Goal: Transaction & Acquisition: Purchase product/service

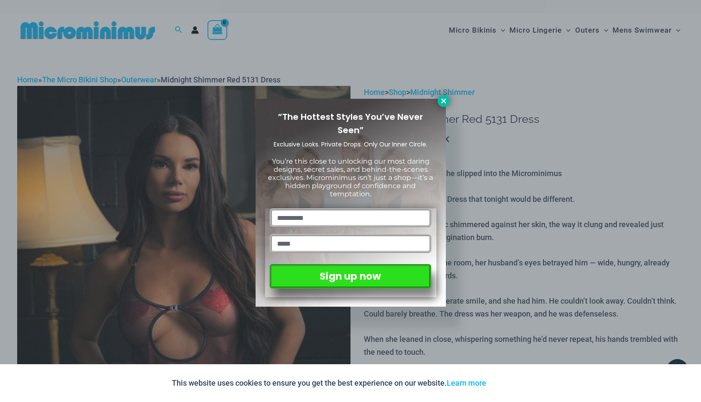
click at [443, 101] on icon at bounding box center [443, 100] width 5 height 5
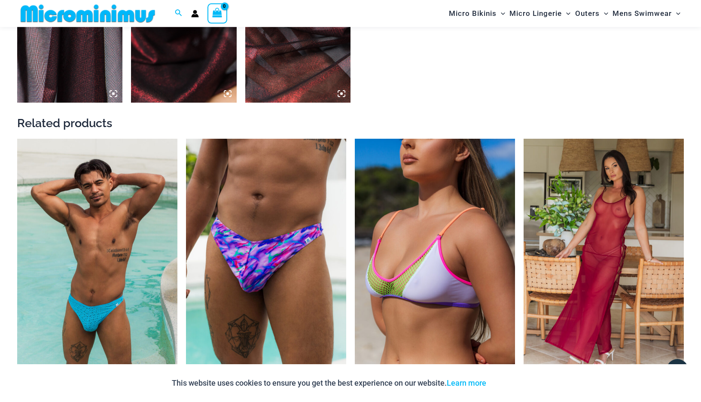
scroll to position [1019, 0]
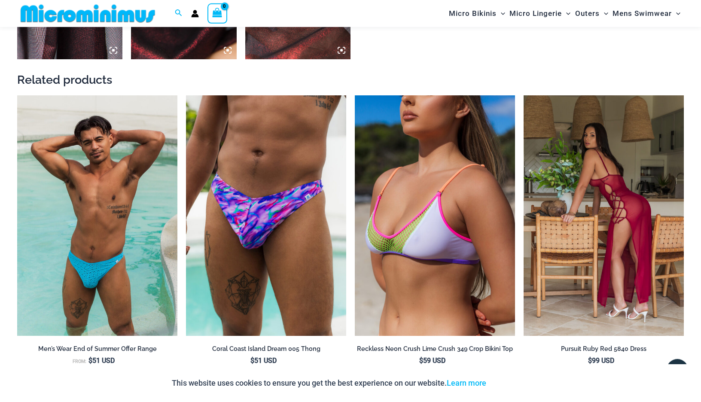
click at [540, 177] on img at bounding box center [604, 215] width 160 height 241
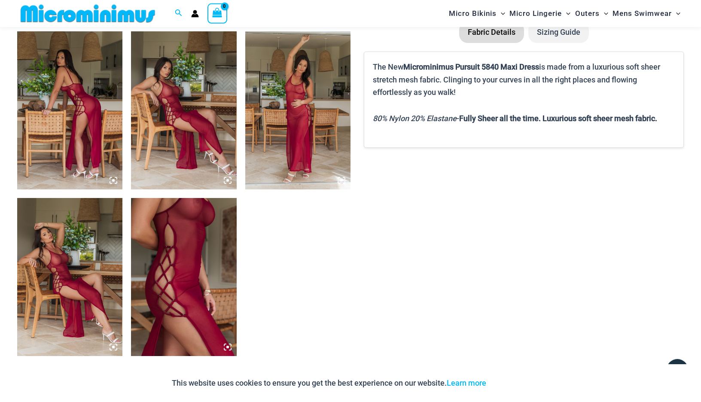
scroll to position [551, 0]
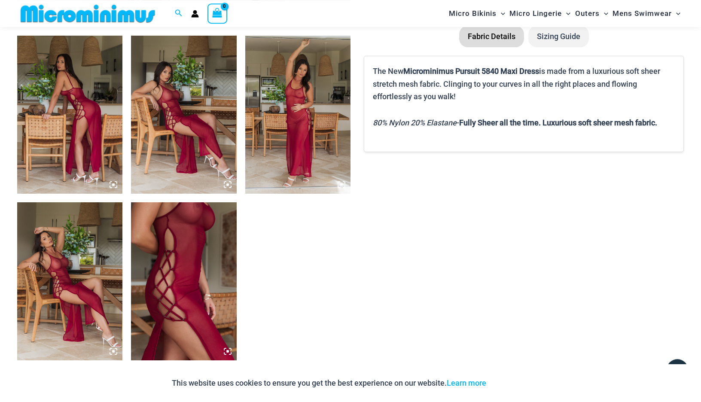
click at [174, 121] on img at bounding box center [183, 115] width 105 height 158
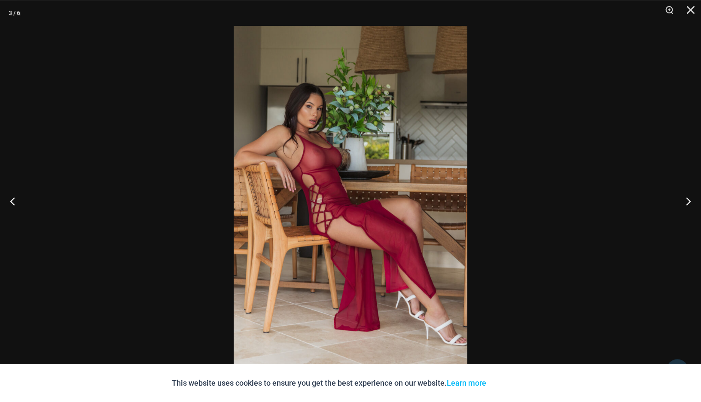
click at [344, 119] on img at bounding box center [351, 201] width 234 height 350
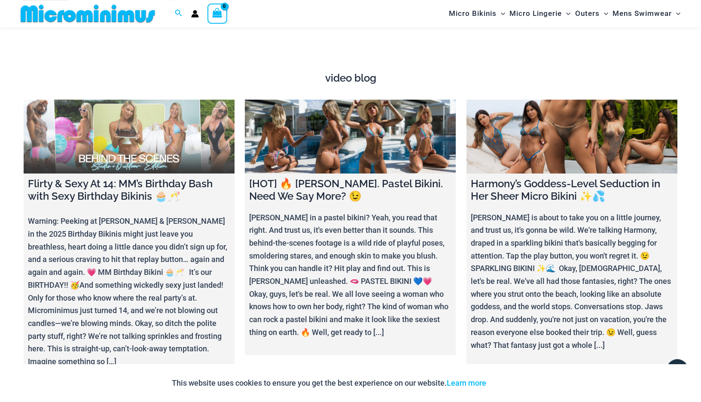
scroll to position [3129, 0]
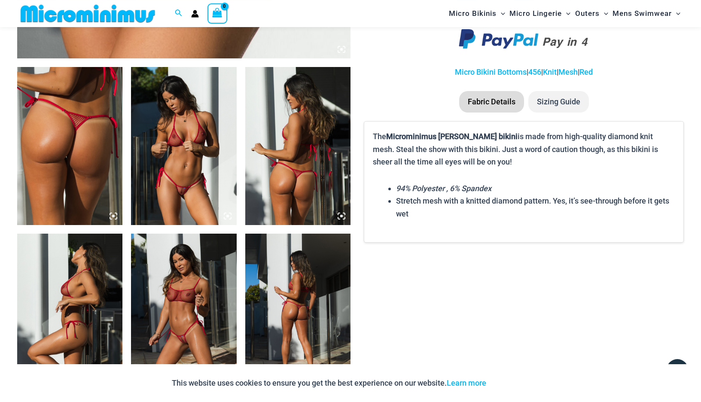
scroll to position [519, 0]
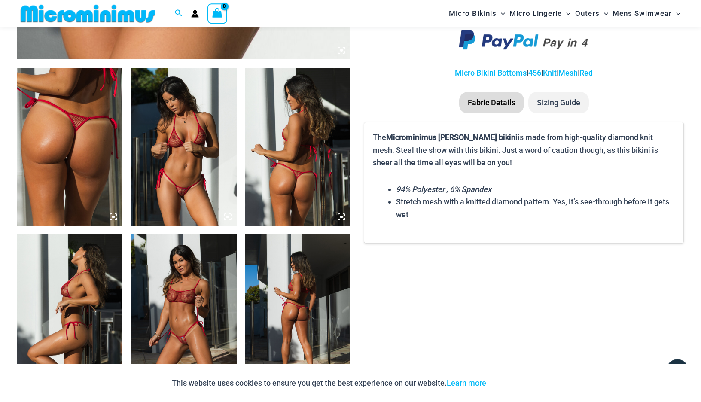
click at [188, 191] on img at bounding box center [183, 147] width 105 height 158
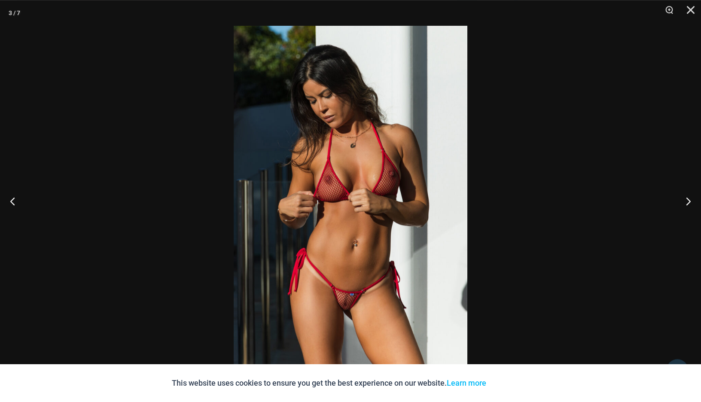
scroll to position [523, 0]
click at [343, 212] on img at bounding box center [351, 201] width 234 height 350
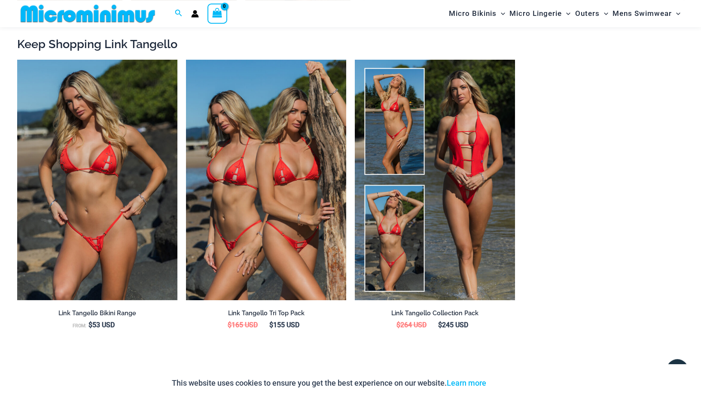
scroll to position [909, 0]
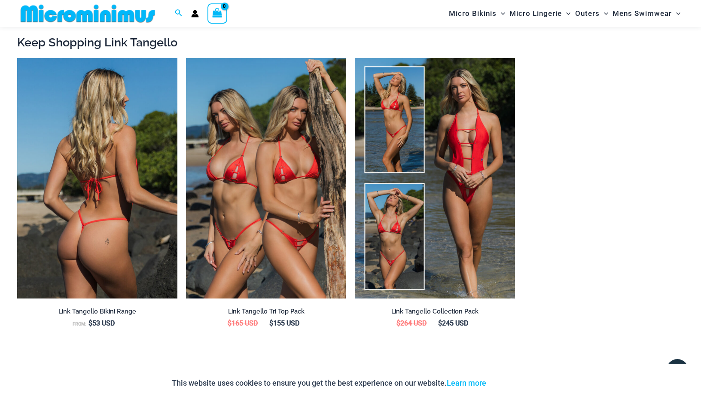
click at [94, 221] on img at bounding box center [97, 178] width 160 height 241
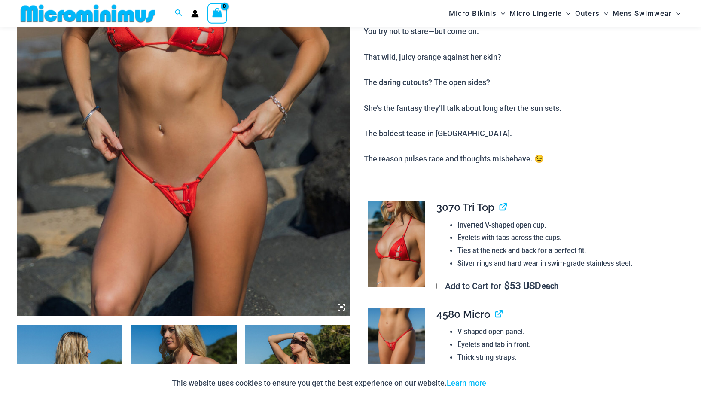
scroll to position [262, 0]
click at [184, 208] on img at bounding box center [183, 66] width 333 height 500
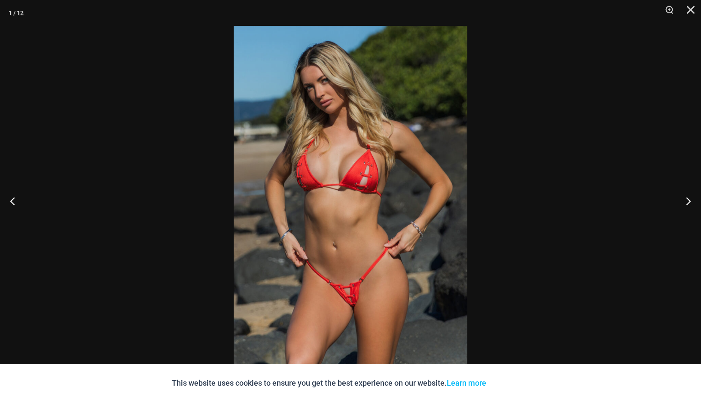
click at [271, 189] on img at bounding box center [351, 201] width 234 height 350
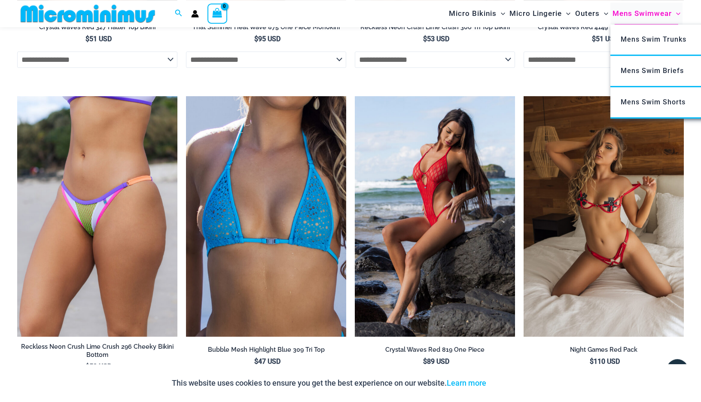
scroll to position [2901, 0]
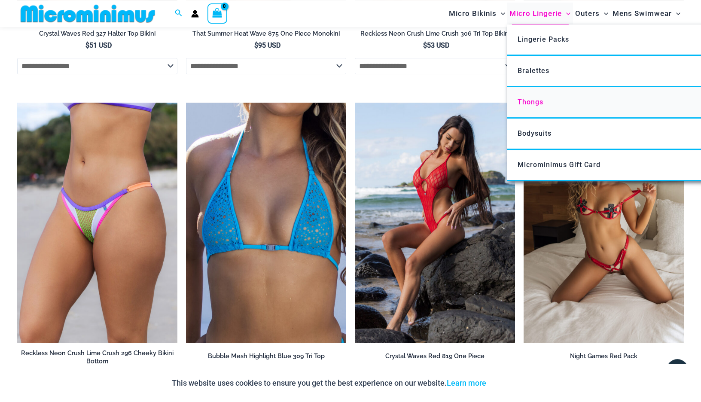
click at [527, 102] on span "Thongs" at bounding box center [531, 102] width 26 height 8
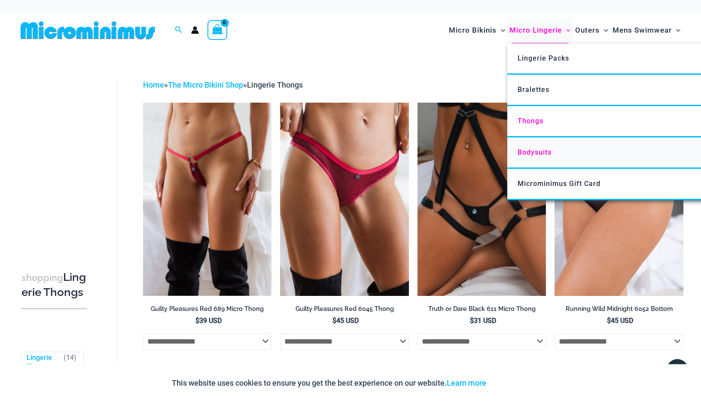
click at [539, 151] on span "Bodysuits" at bounding box center [535, 152] width 34 height 8
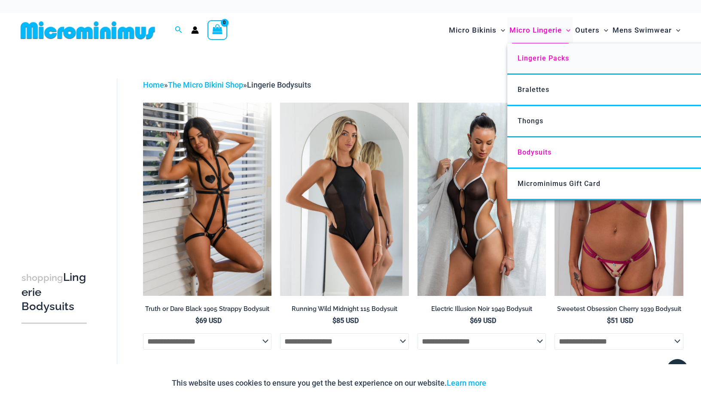
click at [522, 61] on span "Lingerie Packs" at bounding box center [544, 58] width 52 height 8
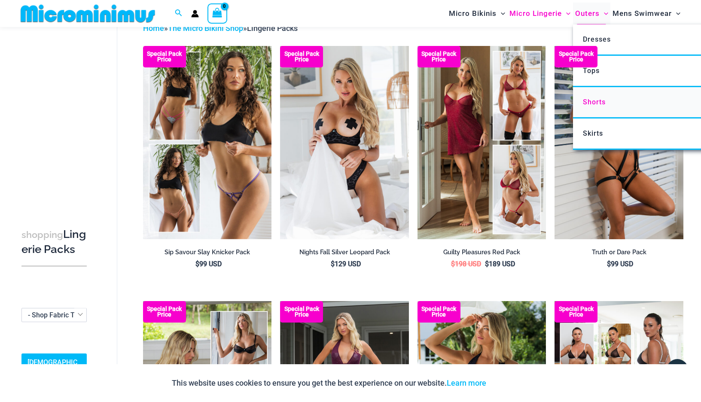
scroll to position [50, 0]
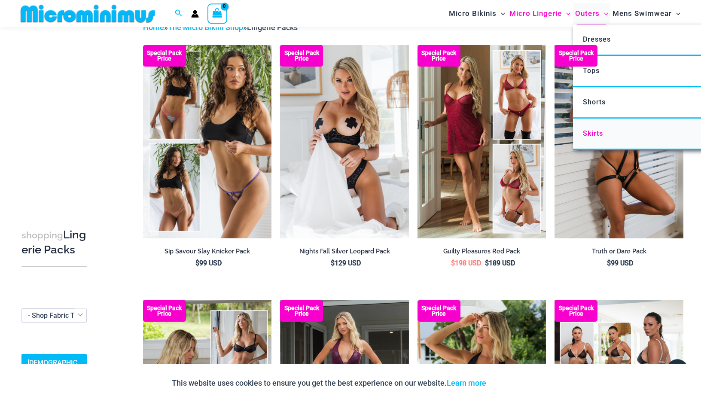
click at [595, 135] on span "Skirts" at bounding box center [593, 133] width 20 height 8
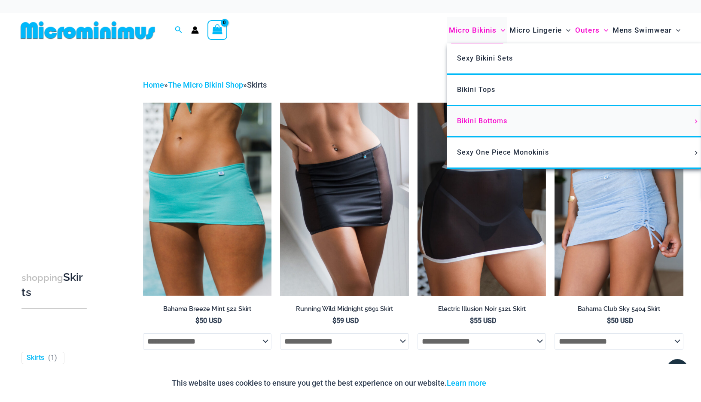
click at [472, 121] on span "Bikini Bottoms" at bounding box center [482, 121] width 50 height 8
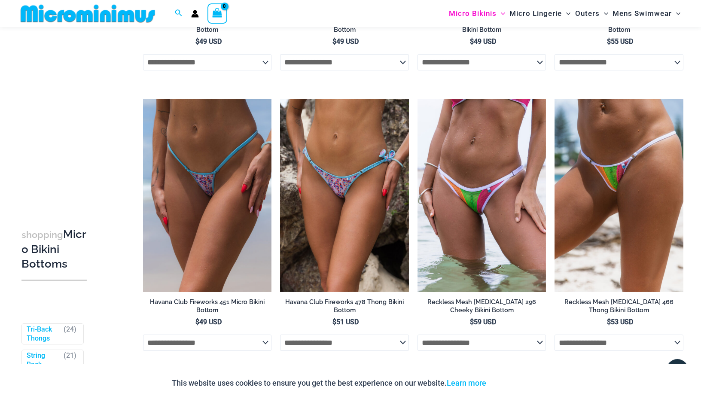
scroll to position [2063, 0]
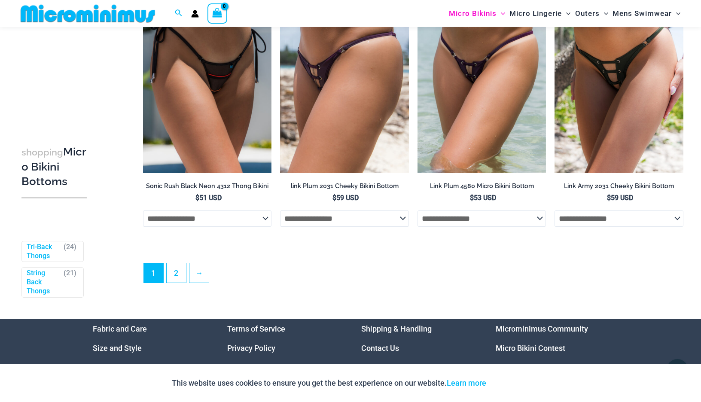
scroll to position [2459, 0]
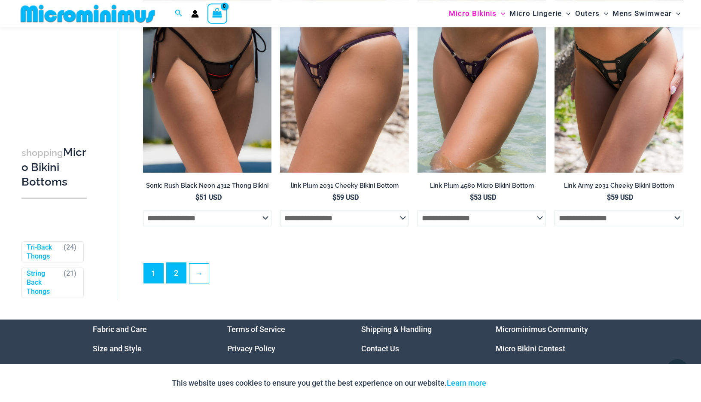
click at [175, 283] on link "2" at bounding box center [176, 273] width 19 height 20
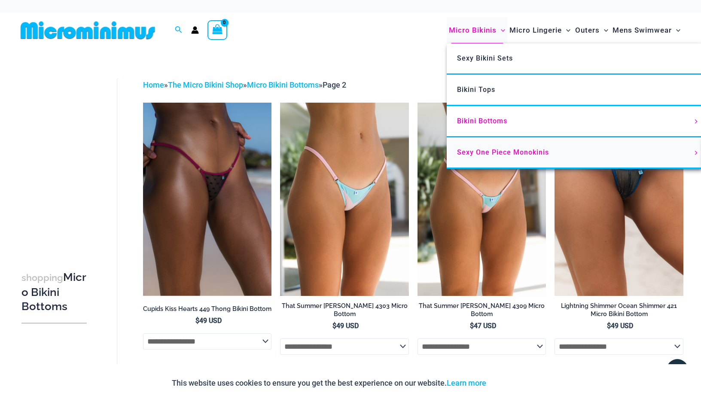
click at [490, 149] on span "Sexy One Piece Monokinis" at bounding box center [503, 152] width 92 height 8
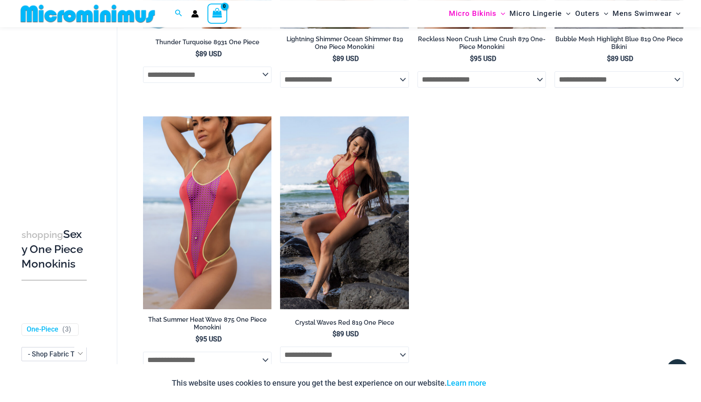
scroll to position [1377, 0]
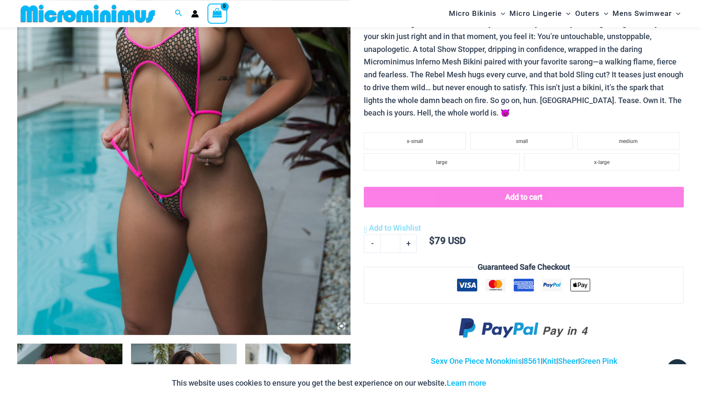
scroll to position [253, 0]
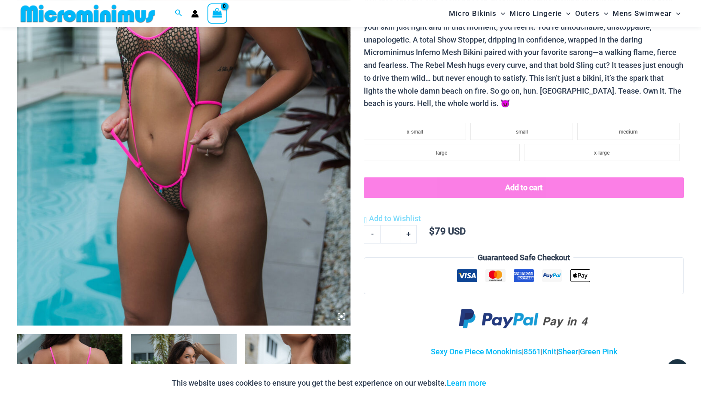
click at [261, 185] on img at bounding box center [183, 76] width 333 height 500
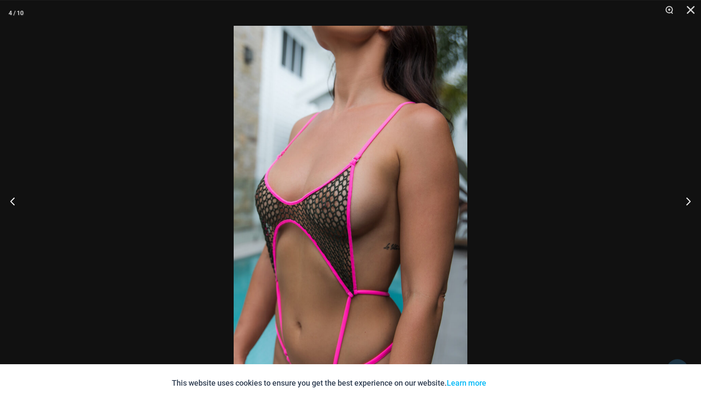
click at [380, 198] on img at bounding box center [351, 201] width 234 height 350
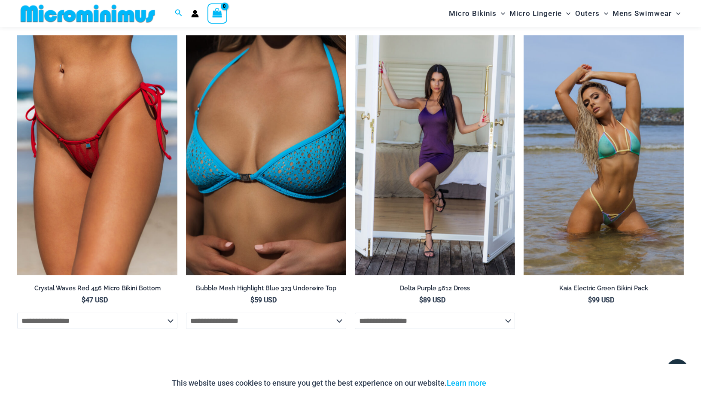
scroll to position [2711, 0]
